Goal: Information Seeking & Learning: Learn about a topic

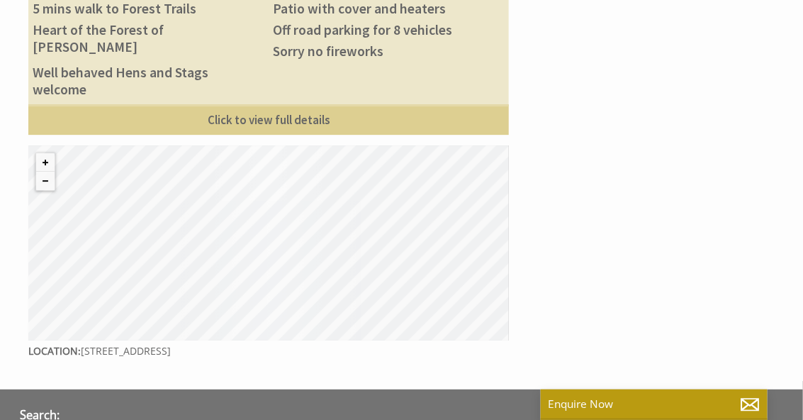
scroll to position [1060, 0]
drag, startPoint x: 211, startPoint y: 284, endPoint x: 254, endPoint y: 286, distance: 43.3
click at [254, 341] on p "Location: Cinderhill, Gloucestershire, GL16 8HQ" at bounding box center [268, 351] width 481 height 21
drag, startPoint x: 254, startPoint y: 286, endPoint x: 248, endPoint y: 279, distance: 9.0
copy p "GL16 8HQ"
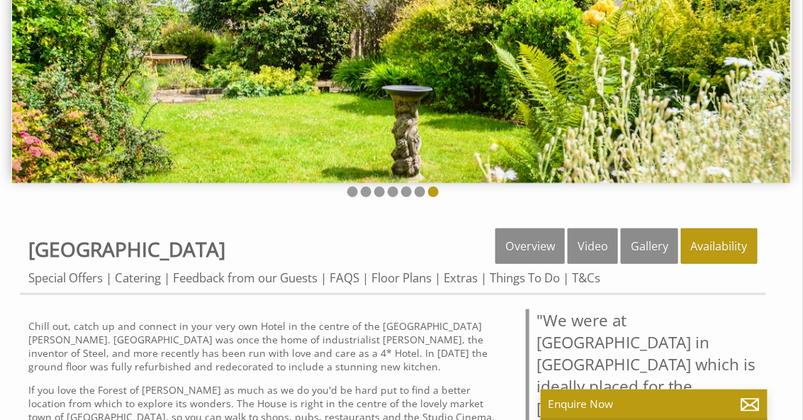
scroll to position [177, 0]
click at [425, 277] on link "Floor Plans" at bounding box center [401, 277] width 60 height 16
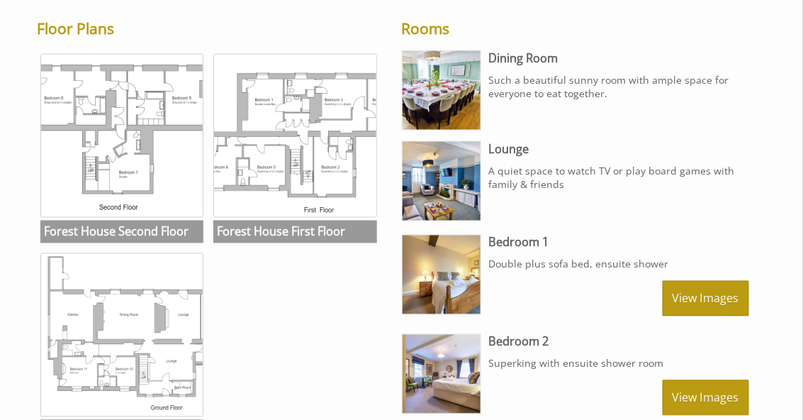
scroll to position [567, 0]
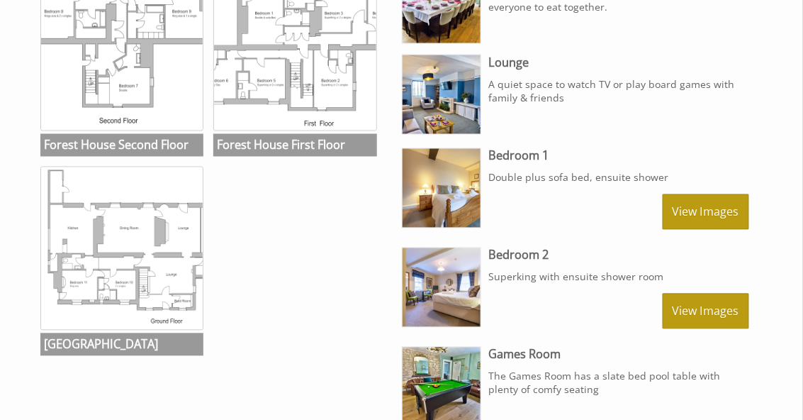
click at [133, 284] on img at bounding box center [122, 249] width 164 height 164
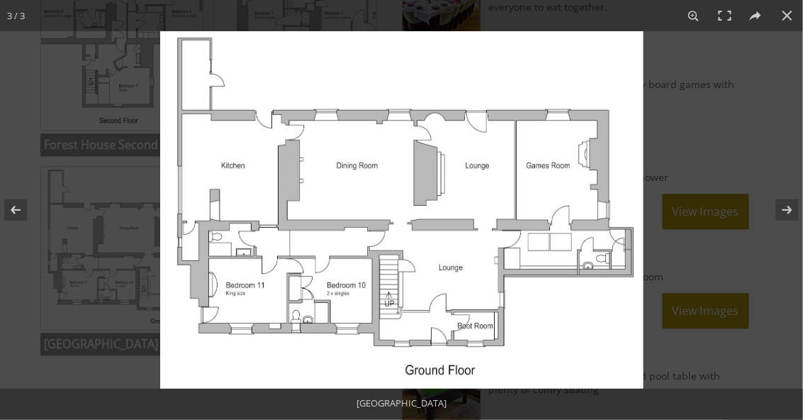
click at [790, 205] on button at bounding box center [778, 209] width 50 height 71
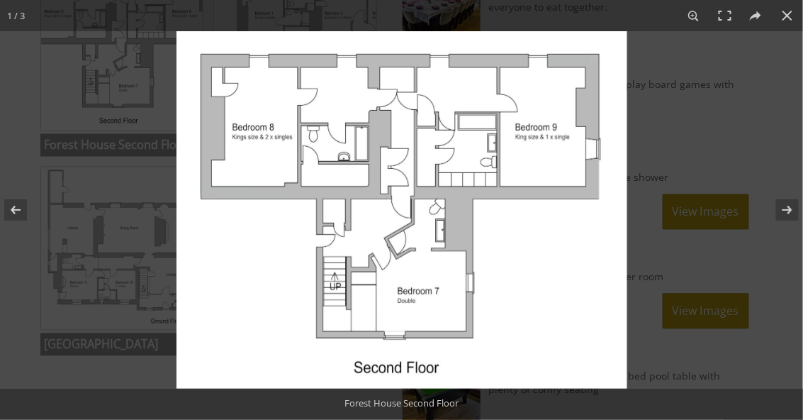
click at [790, 209] on button at bounding box center [778, 209] width 50 height 71
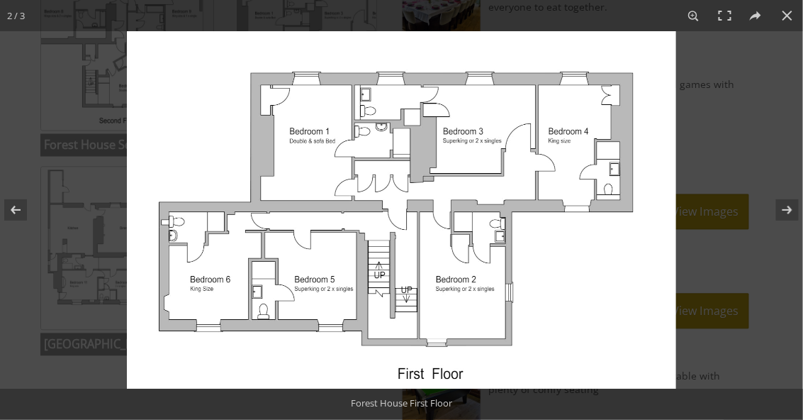
click at [788, 208] on button at bounding box center [778, 209] width 50 height 71
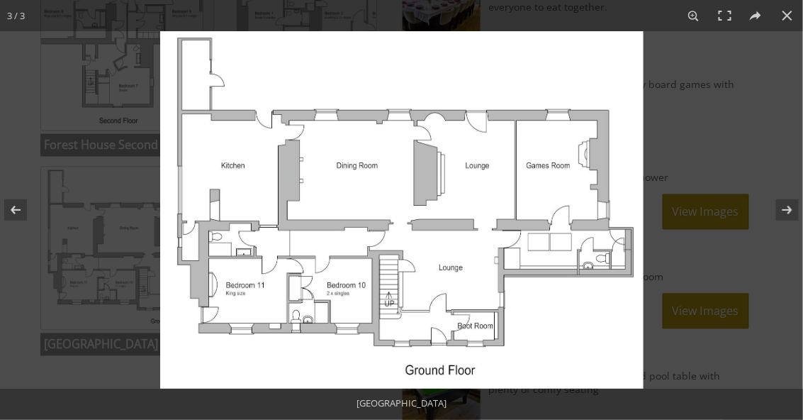
click at [790, 18] on button at bounding box center [787, 15] width 31 height 31
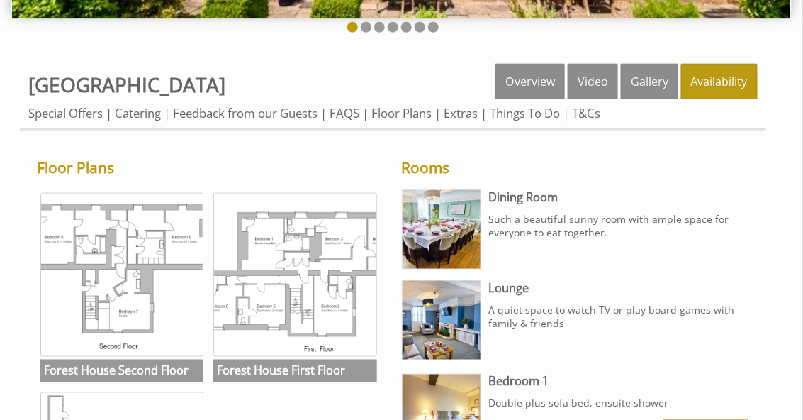
scroll to position [340, 0]
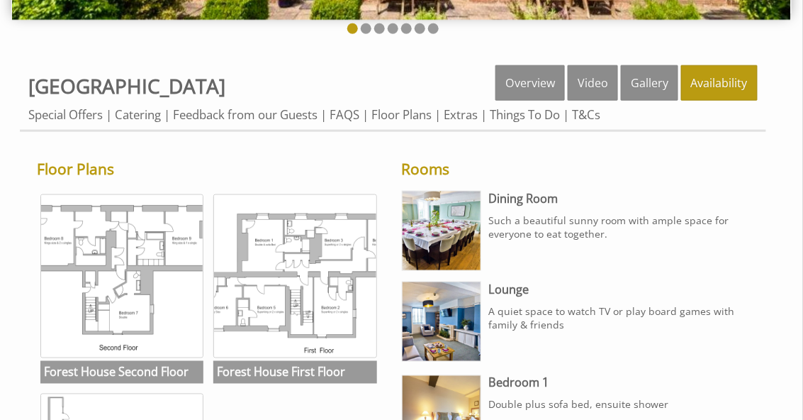
click at [354, 116] on link "FAQS" at bounding box center [345, 114] width 30 height 16
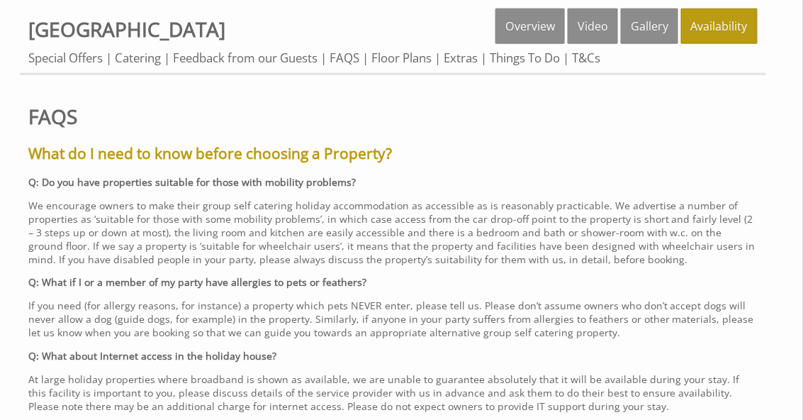
scroll to position [284, 0]
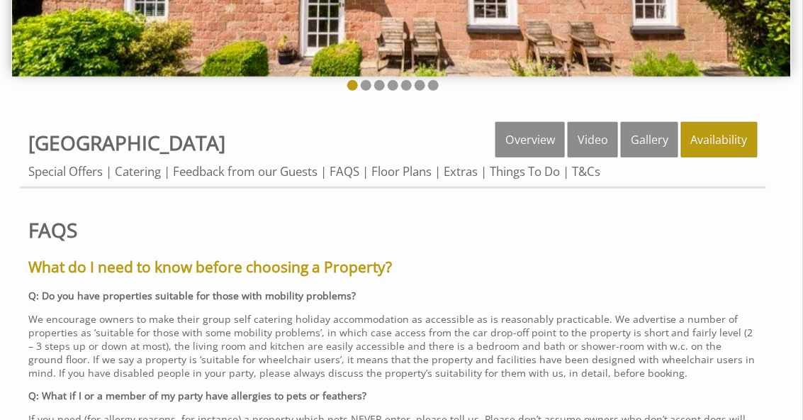
click at [245, 166] on link "Feedback from our Guests" at bounding box center [245, 171] width 145 height 16
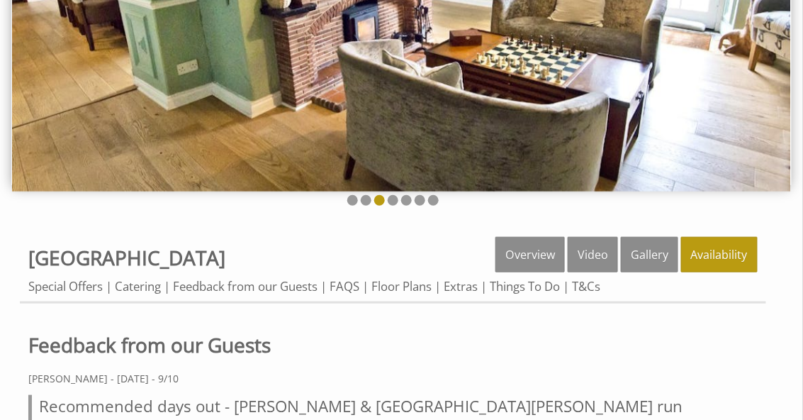
scroll to position [170, 0]
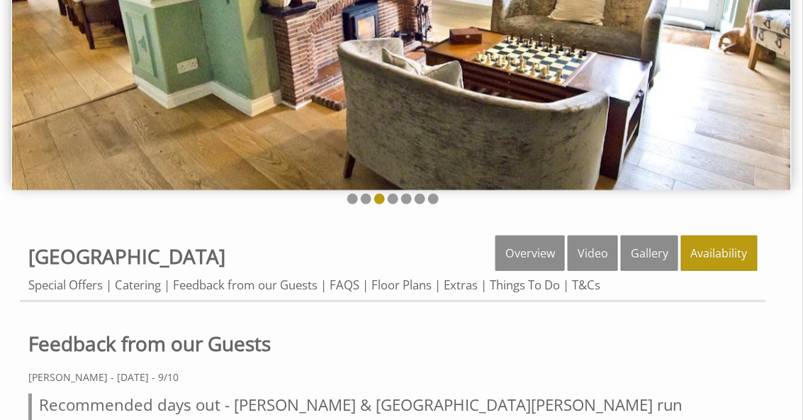
click at [595, 249] on link "Video" at bounding box center [593, 252] width 50 height 35
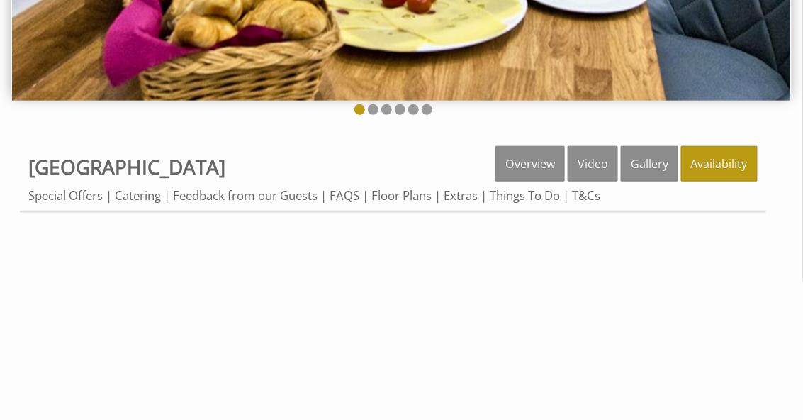
scroll to position [227, 0]
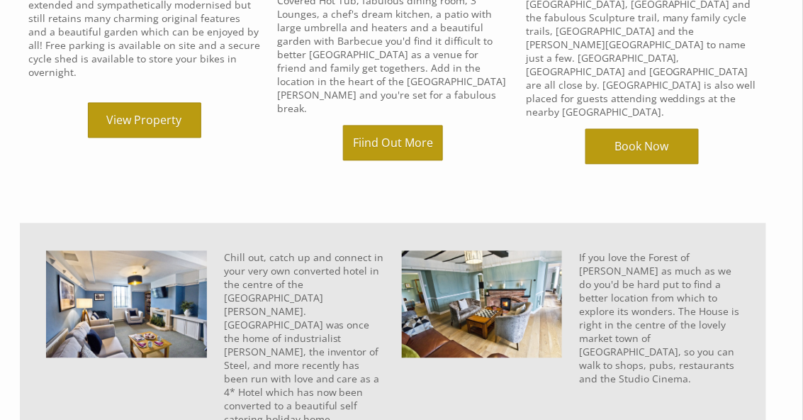
scroll to position [627, 0]
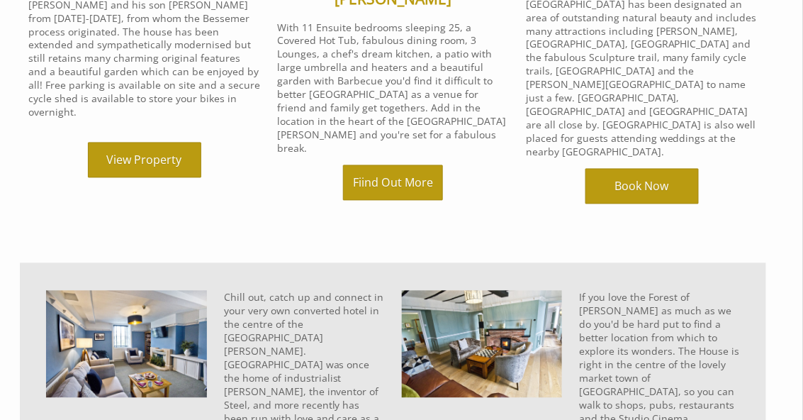
click at [170, 142] on link "View Property" at bounding box center [144, 159] width 113 height 35
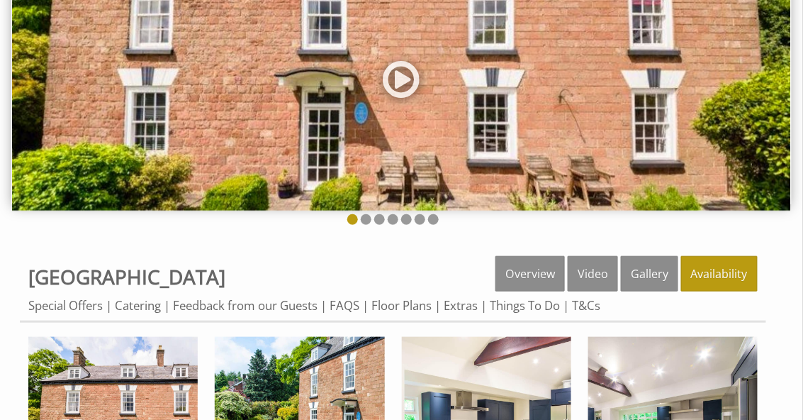
scroll to position [227, 0]
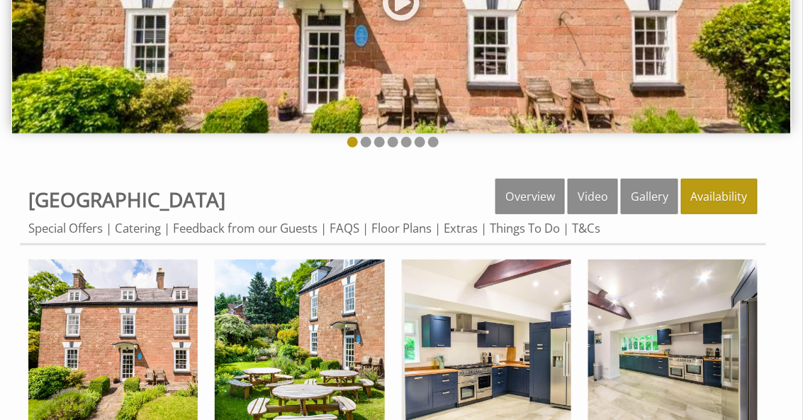
click at [649, 201] on link "Gallery" at bounding box center [649, 196] width 57 height 35
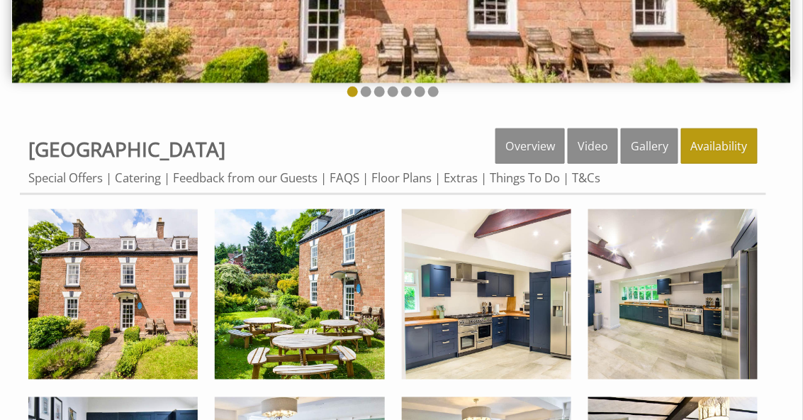
scroll to position [284, 0]
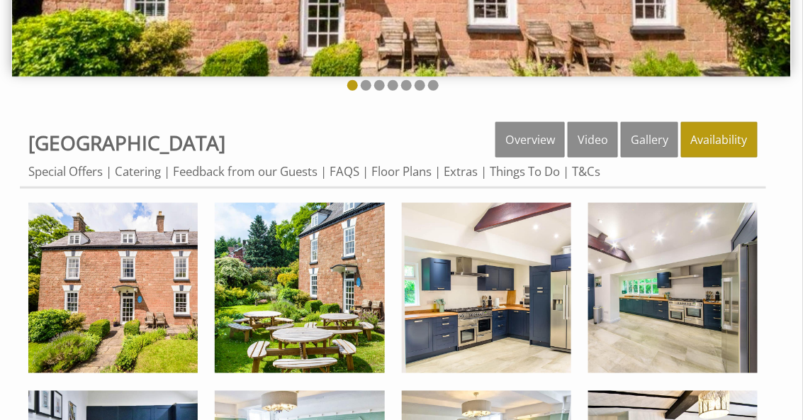
click at [94, 306] on img at bounding box center [112, 287] width 169 height 169
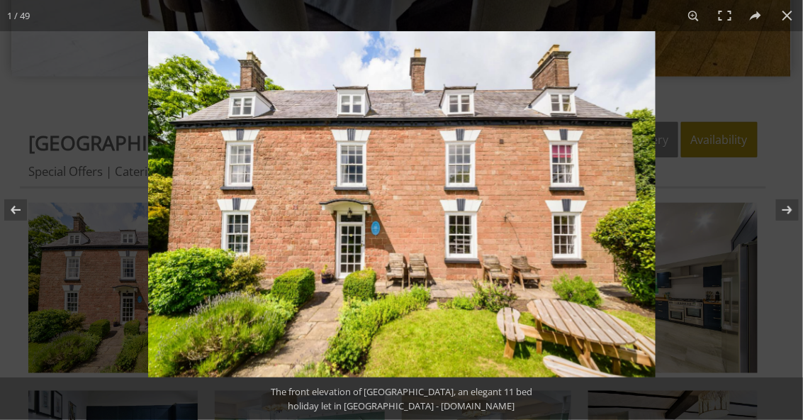
click at [788, 210] on button at bounding box center [778, 209] width 50 height 71
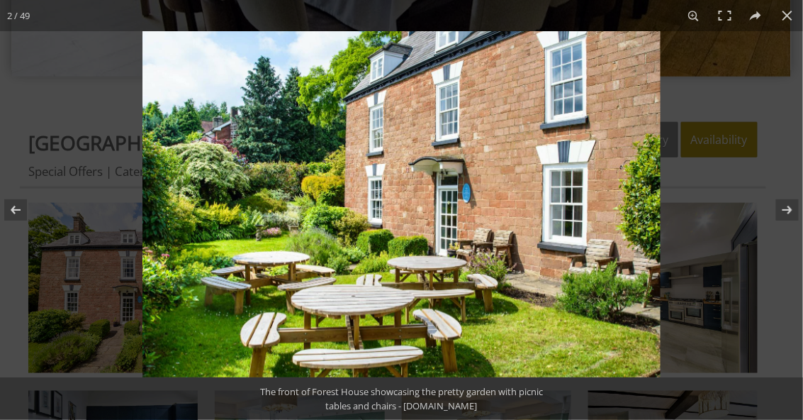
click at [787, 211] on button at bounding box center [778, 209] width 50 height 71
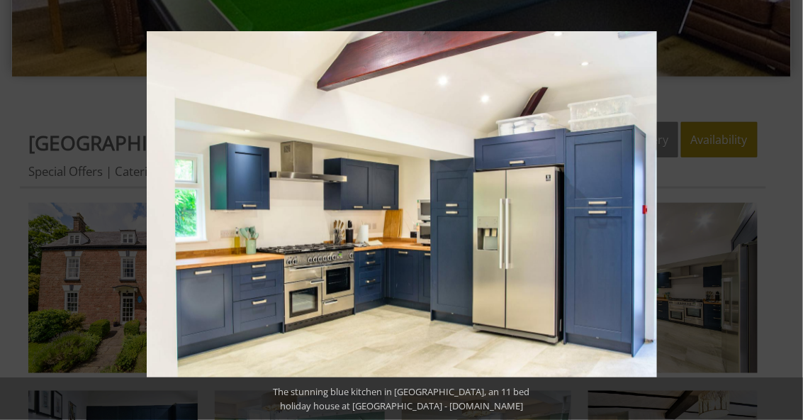
click at [787, 211] on button at bounding box center [778, 209] width 50 height 71
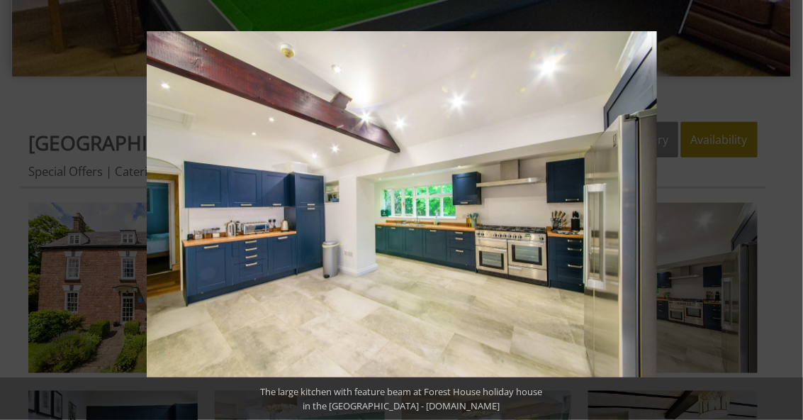
click at [787, 211] on button at bounding box center [778, 209] width 50 height 71
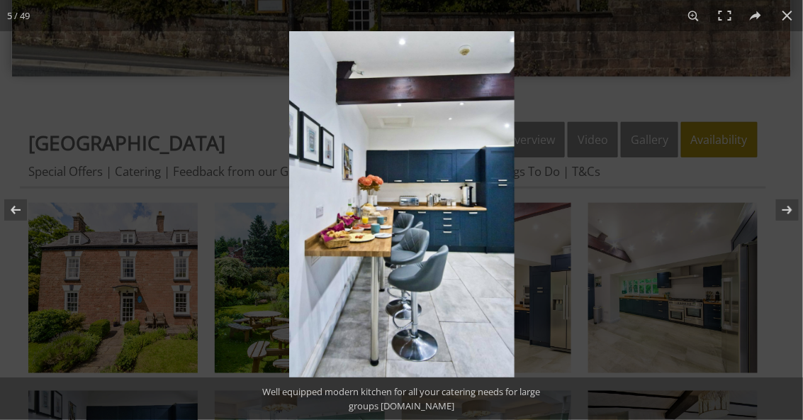
click at [789, 207] on button at bounding box center [778, 209] width 50 height 71
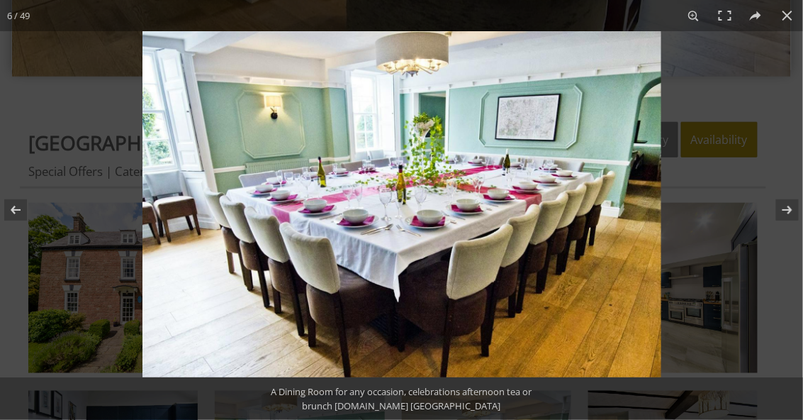
click at [787, 204] on button at bounding box center [778, 209] width 50 height 71
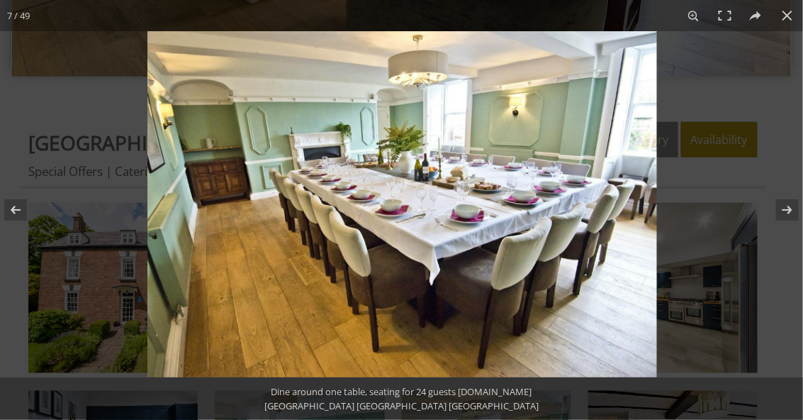
click at [787, 204] on button at bounding box center [778, 209] width 50 height 71
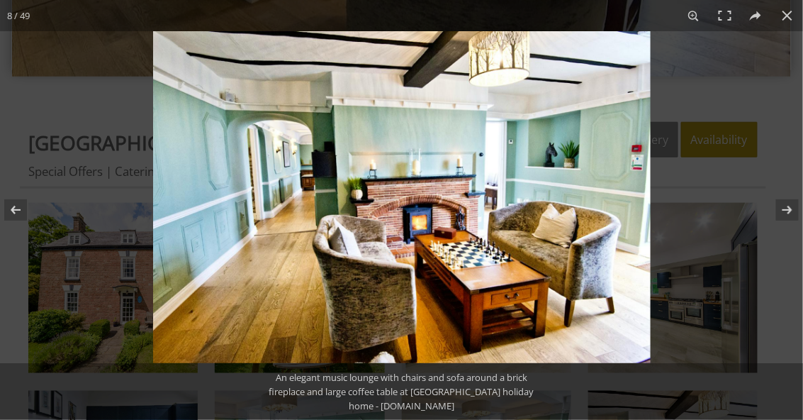
click at [785, 203] on button at bounding box center [778, 209] width 50 height 71
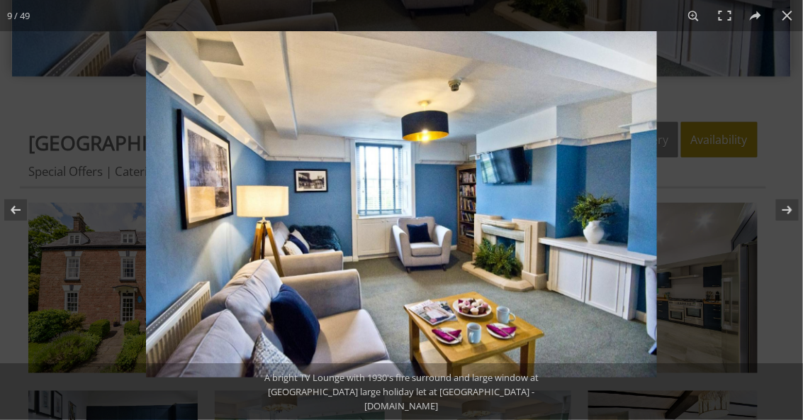
click at [785, 202] on button at bounding box center [778, 209] width 50 height 71
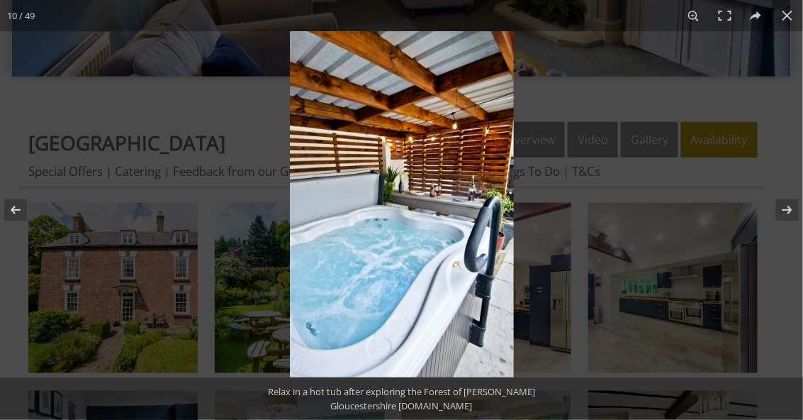
click at [785, 202] on button at bounding box center [778, 209] width 50 height 71
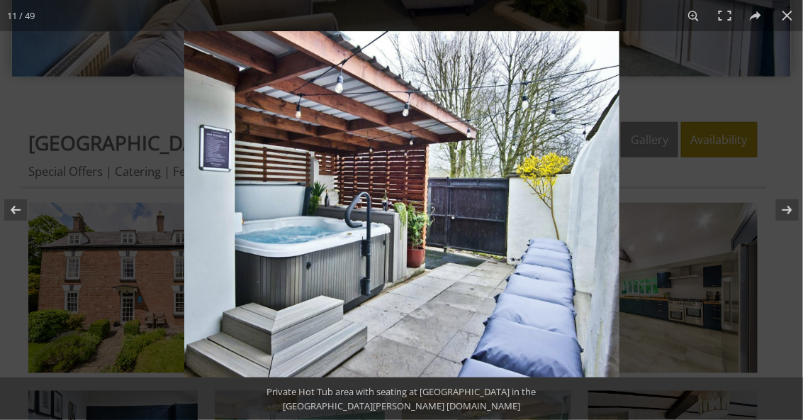
click at [785, 202] on button at bounding box center [778, 209] width 50 height 71
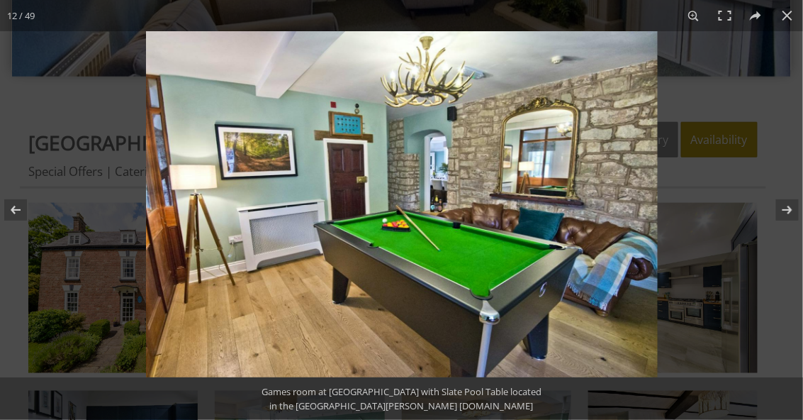
click at [785, 201] on button at bounding box center [778, 209] width 50 height 71
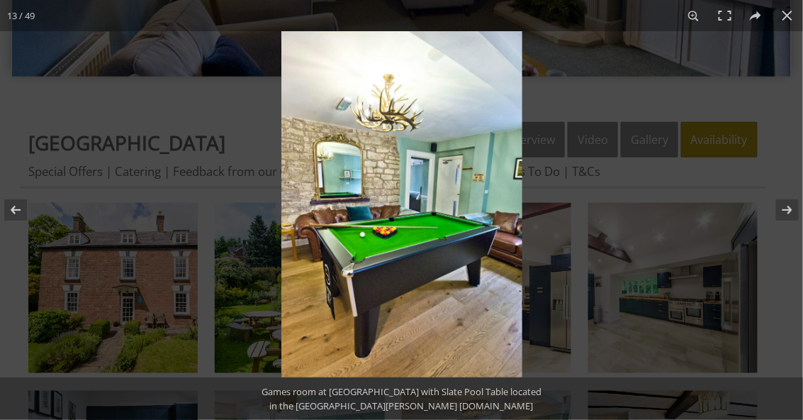
click at [785, 202] on button at bounding box center [778, 209] width 50 height 71
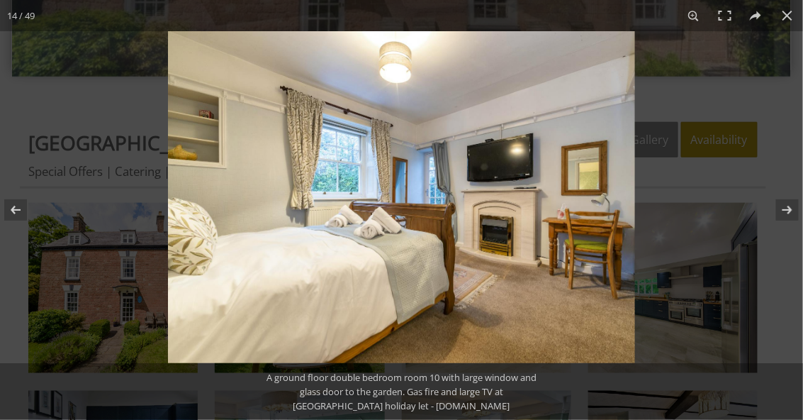
click at [785, 202] on button at bounding box center [778, 209] width 50 height 71
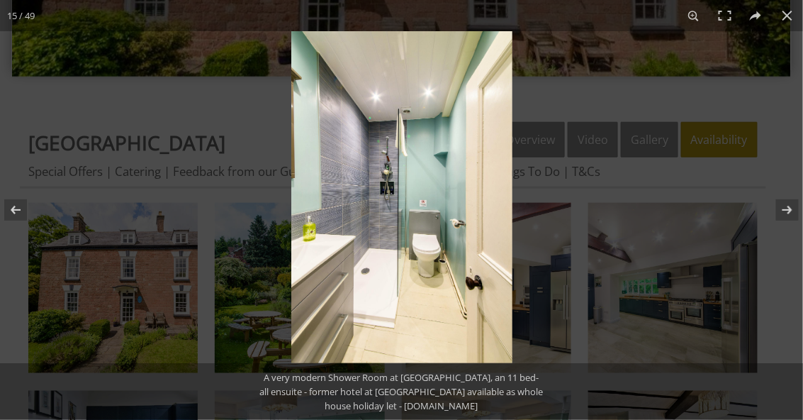
click at [785, 201] on button at bounding box center [778, 209] width 50 height 71
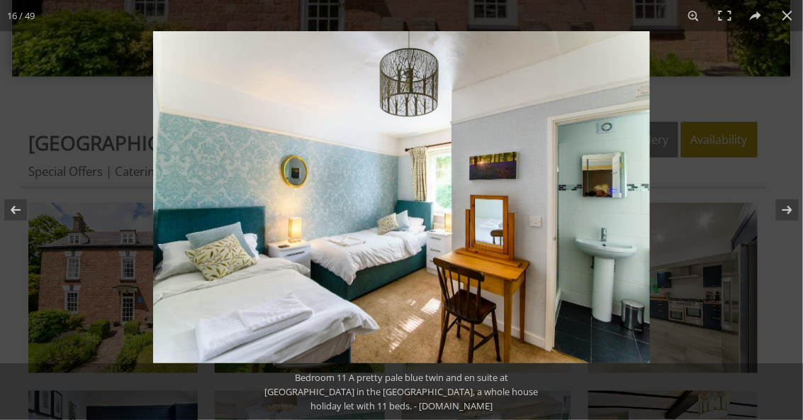
click at [785, 201] on button at bounding box center [778, 209] width 50 height 71
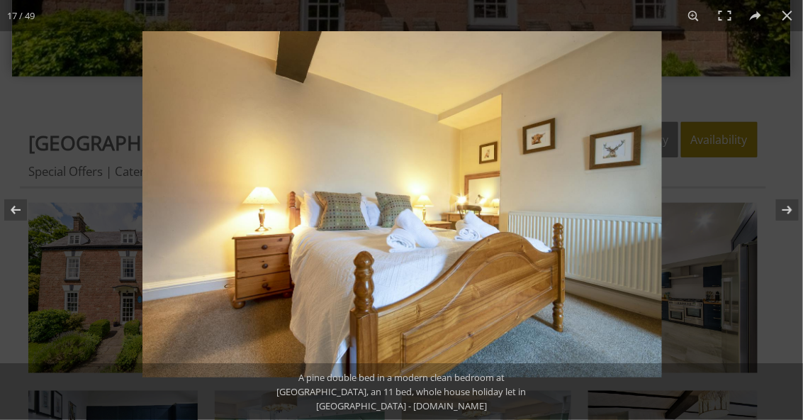
click at [785, 201] on button at bounding box center [778, 209] width 50 height 71
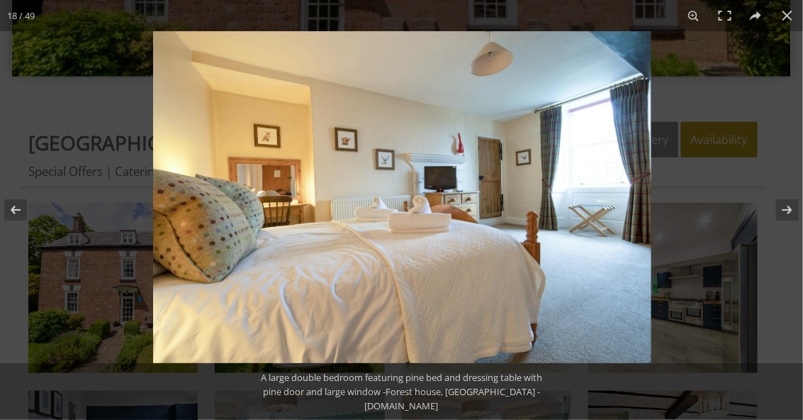
click at [785, 201] on button at bounding box center [778, 209] width 50 height 71
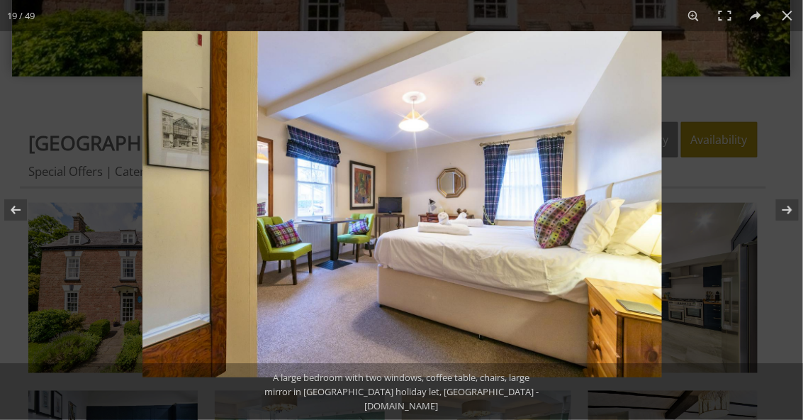
click at [786, 200] on button at bounding box center [778, 209] width 50 height 71
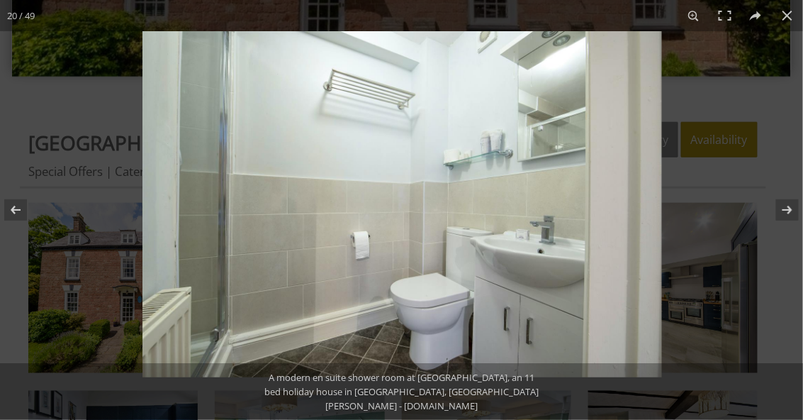
click at [786, 200] on button at bounding box center [778, 209] width 50 height 71
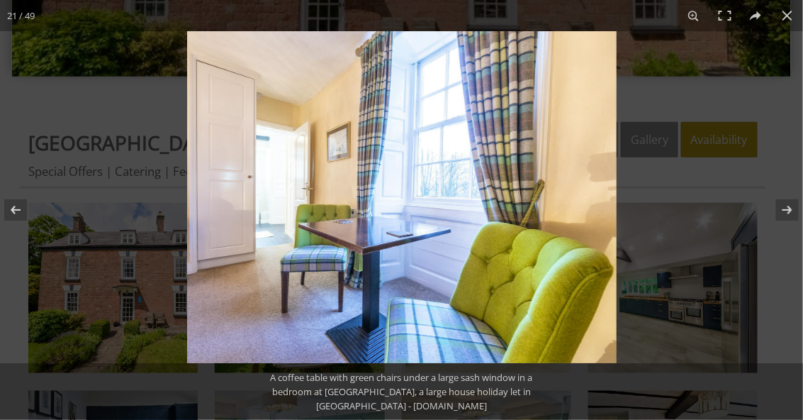
click at [787, 201] on button at bounding box center [778, 209] width 50 height 71
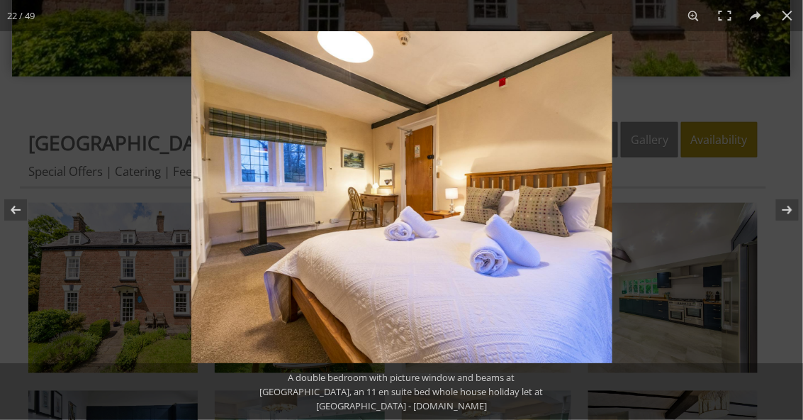
click at [790, 6] on button at bounding box center [787, 15] width 31 height 31
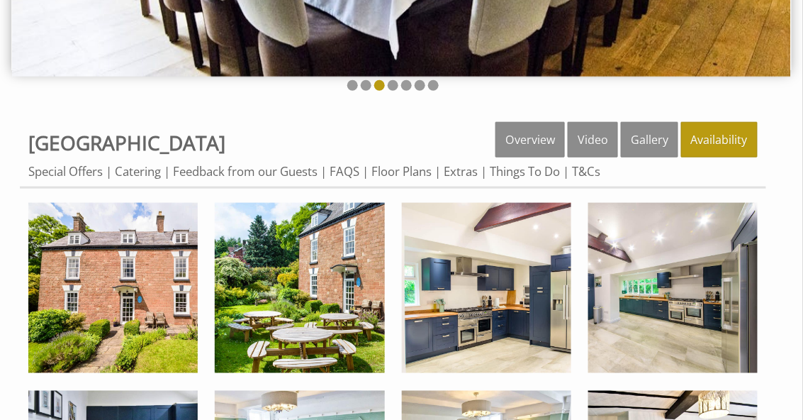
click at [406, 167] on link "Floor Plans" at bounding box center [401, 171] width 60 height 16
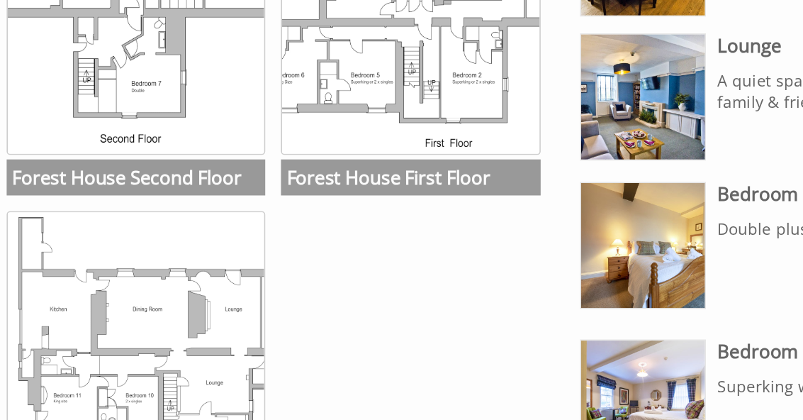
scroll to position [510, 0]
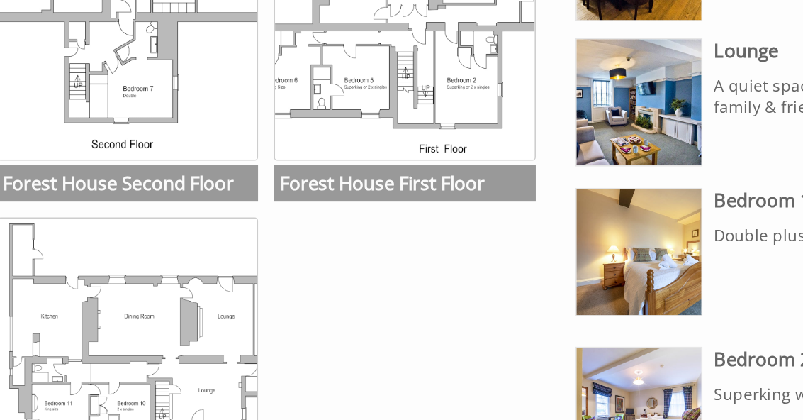
drag, startPoint x: 374, startPoint y: 280, endPoint x: 220, endPoint y: 293, distance: 154.3
click at [206, 296] on ul "Forest House Second Floor Forest House Second Floor Forest House First Floor Fo…" at bounding box center [211, 220] width 348 height 399
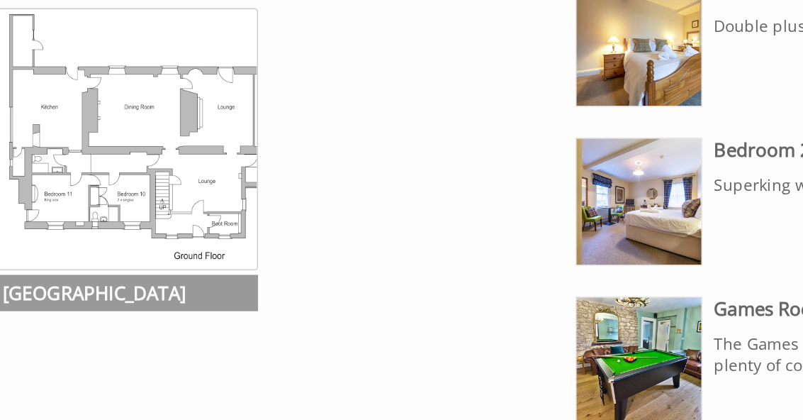
scroll to position [701, 0]
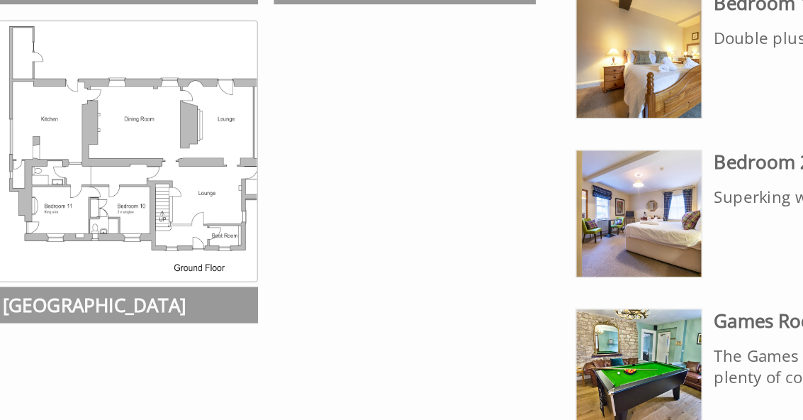
drag, startPoint x: 383, startPoint y: 171, endPoint x: 352, endPoint y: 168, distance: 32.0
click at [310, 169] on ul "Forest House Second Floor Forest House Second Floor Forest House First Floor Fo…" at bounding box center [211, 29] width 348 height 399
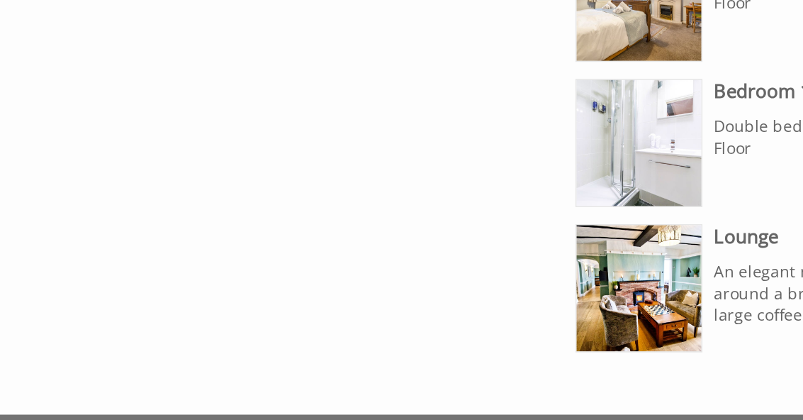
scroll to position [1763, 0]
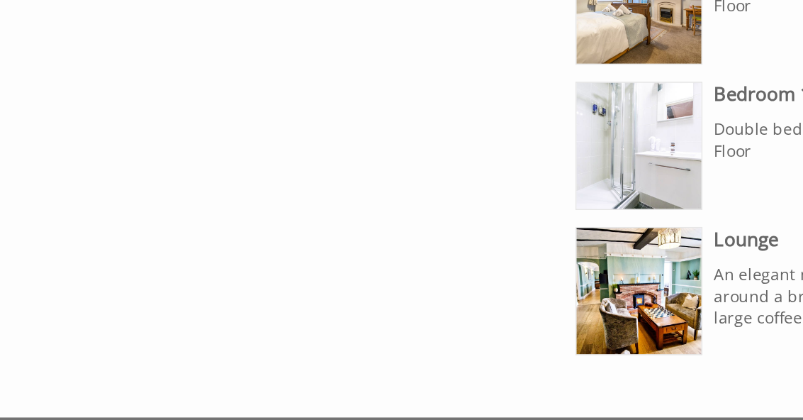
click at [522, 240] on p "An elegant music / lounge area with chairs and sofa around a brick fireplace wi…" at bounding box center [618, 240] width 261 height 40
drag, startPoint x: 439, startPoint y: 316, endPoint x: 549, endPoint y: 271, distance: 117.9
click at [503, 317] on footer "Search: © Copyright 2025 Forest House | Late Availability | Terms & Conditions …" at bounding box center [401, 420] width 803 height 206
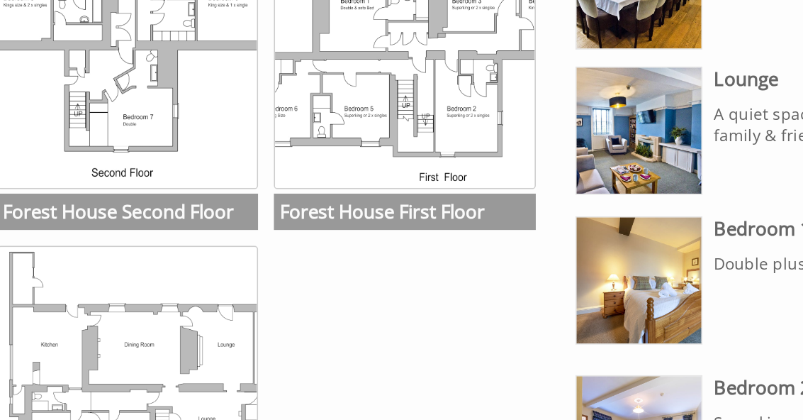
scroll to position [558, 0]
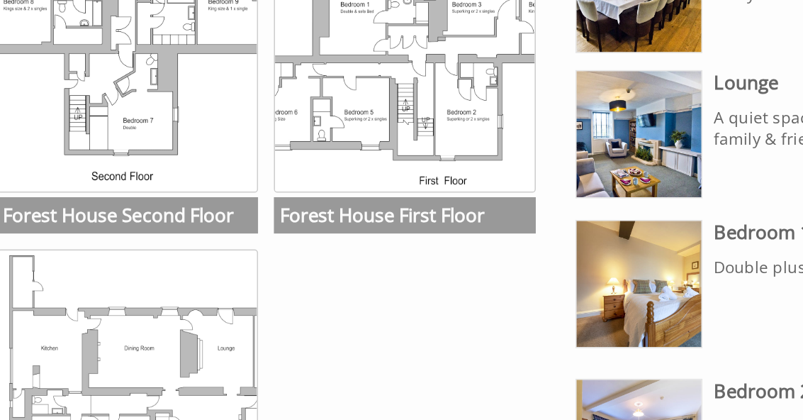
click at [471, 99] on img at bounding box center [442, 104] width 79 height 79
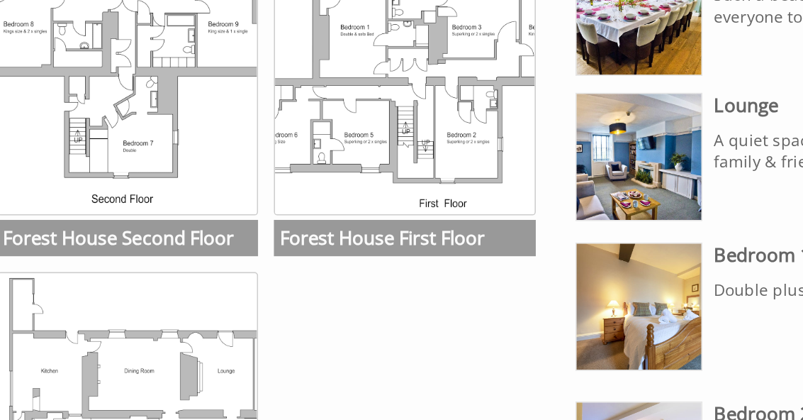
scroll to position [557, 0]
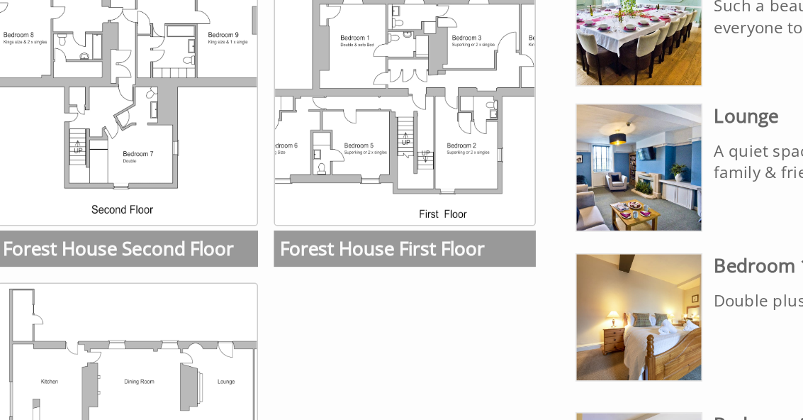
click at [454, 133] on img at bounding box center [442, 104] width 79 height 79
